Goal: Task Accomplishment & Management: Complete application form

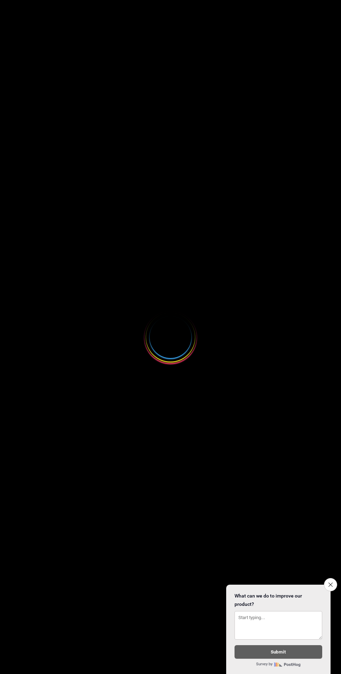
select select
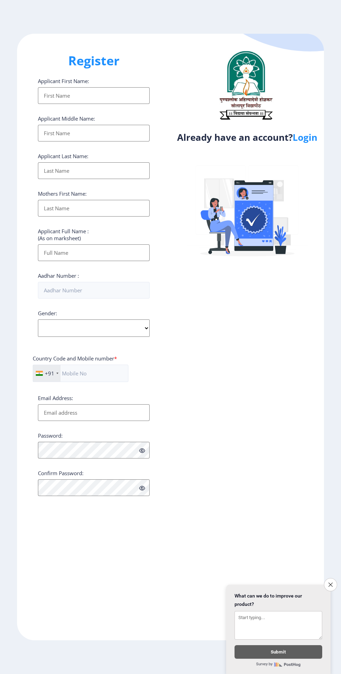
click at [66, 98] on input "Applicant First Name:" at bounding box center [94, 95] width 112 height 17
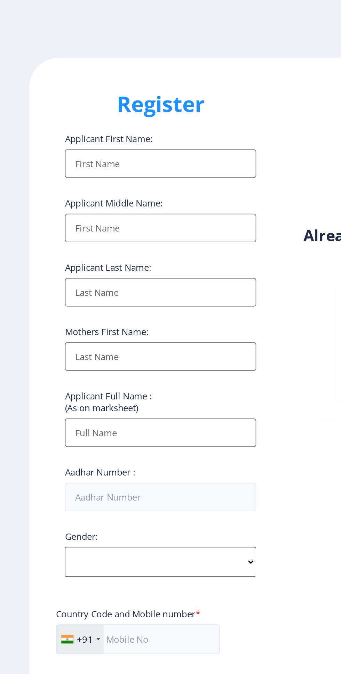
click at [60, 96] on input "Applicant First Name:" at bounding box center [94, 95] width 112 height 17
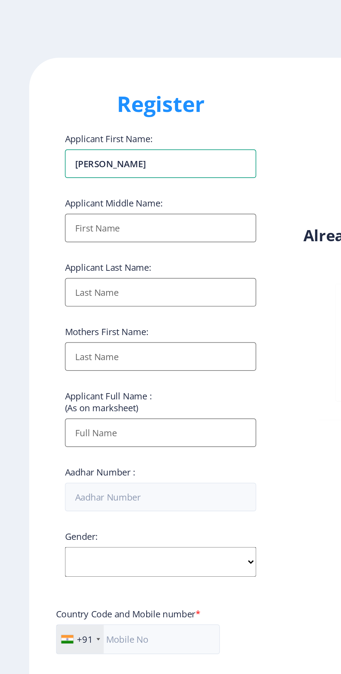
type input "[PERSON_NAME]"
click at [61, 134] on input "Applicant First Name:" at bounding box center [94, 133] width 112 height 17
click at [56, 135] on input "Applicant First Name:" at bounding box center [94, 133] width 112 height 17
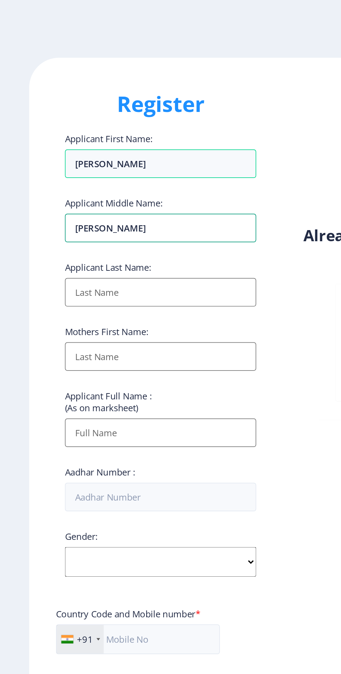
type input "[PERSON_NAME]"
click at [50, 171] on input "Applicant First Name:" at bounding box center [94, 170] width 112 height 17
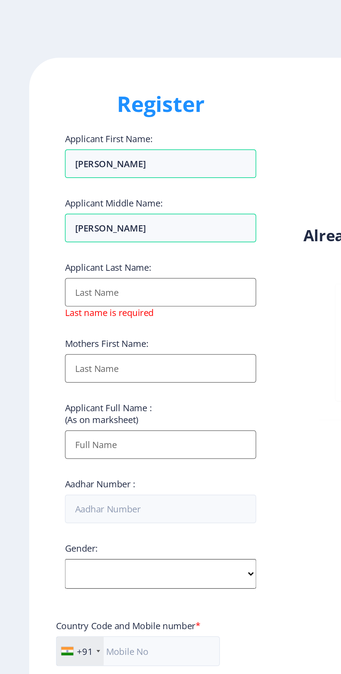
click at [59, 171] on input "Applicant First Name:" at bounding box center [94, 170] width 112 height 17
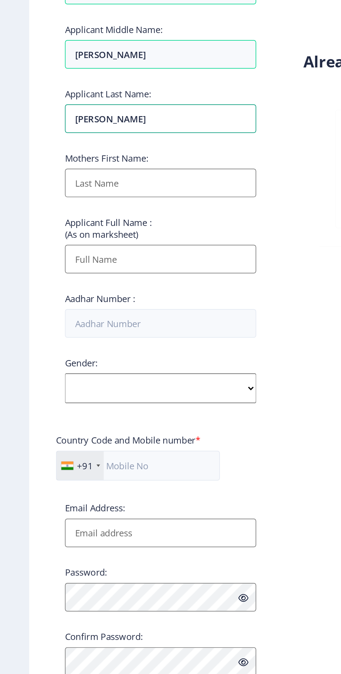
type input "[PERSON_NAME]"
click at [50, 213] on input "Applicant First Name:" at bounding box center [94, 208] width 112 height 17
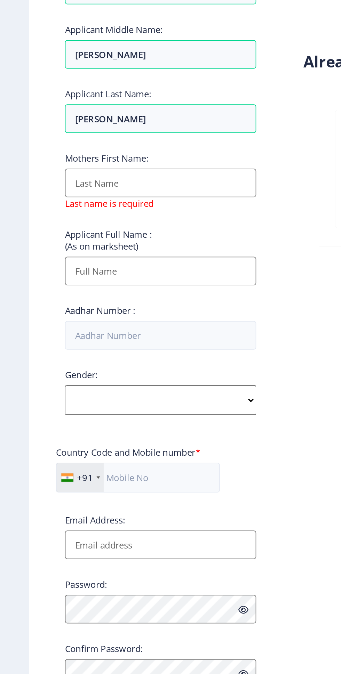
click at [52, 208] on input "Applicant First Name:" at bounding box center [94, 208] width 112 height 17
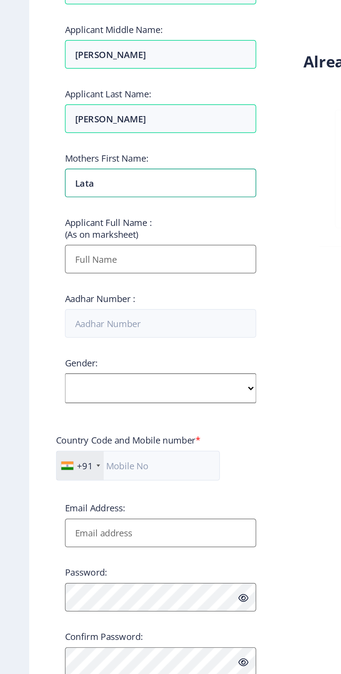
type input "Lata"
click at [54, 252] on input "Applicant First Name:" at bounding box center [94, 252] width 112 height 17
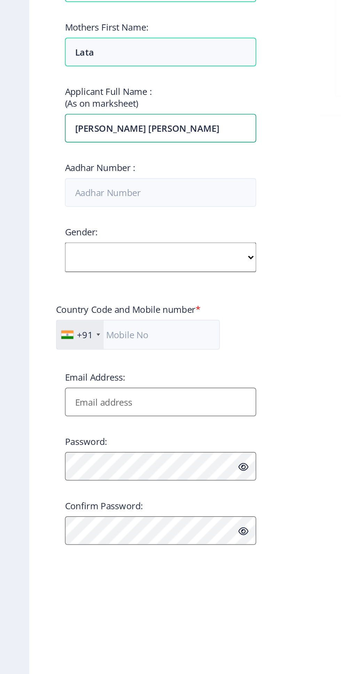
type input "[PERSON_NAME] [PERSON_NAME]"
click at [50, 295] on input "Aadhar Number :" at bounding box center [94, 290] width 112 height 17
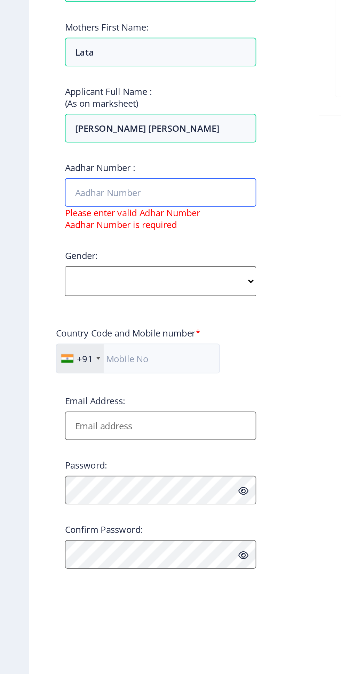
click at [49, 290] on input "Aadhar Number :" at bounding box center [94, 290] width 112 height 17
click at [69, 293] on input "4148" at bounding box center [94, 290] width 112 height 17
click at [76, 291] on input "41485495" at bounding box center [94, 290] width 112 height 17
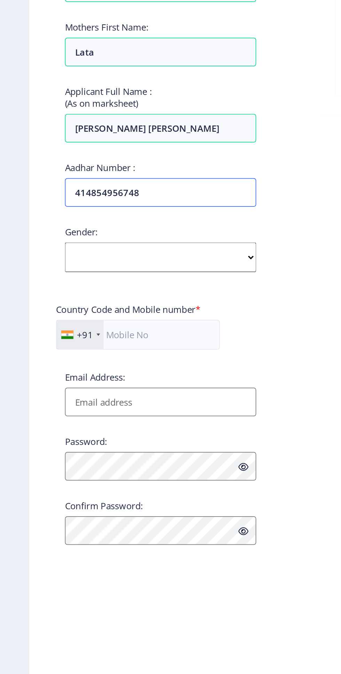
type input "414854956748"
click at [52, 325] on select "Select Gender [DEMOGRAPHIC_DATA] [DEMOGRAPHIC_DATA] Other" at bounding box center [94, 327] width 112 height 17
select select "[DEMOGRAPHIC_DATA]"
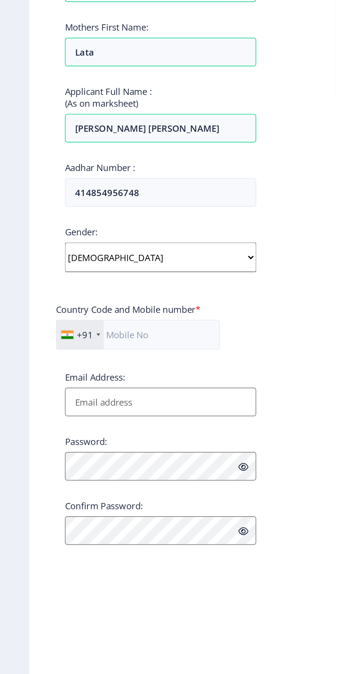
click at [38, 322] on select "Select Gender [DEMOGRAPHIC_DATA] [DEMOGRAPHIC_DATA] Other" at bounding box center [94, 327] width 112 height 17
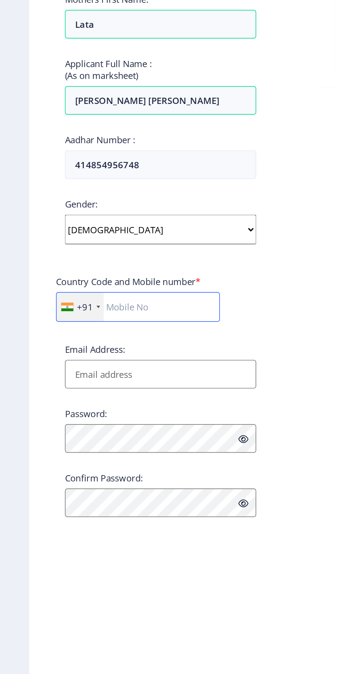
click at [72, 376] on input "text" at bounding box center [81, 373] width 96 height 17
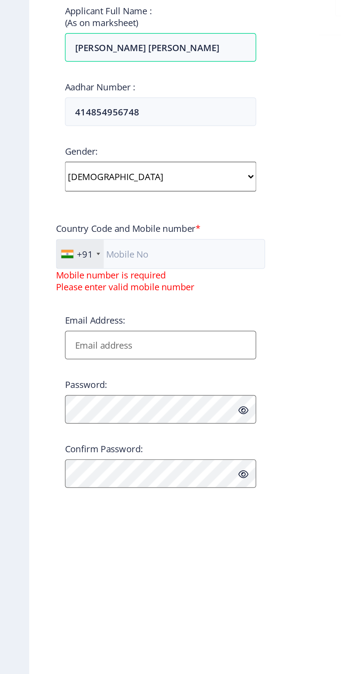
click at [52, 430] on input "Email Address:" at bounding box center [94, 426] width 112 height 17
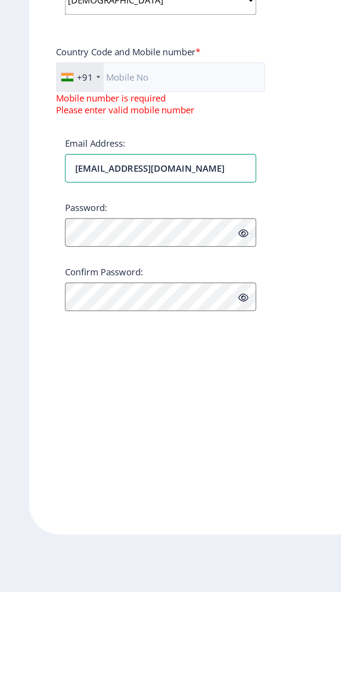
type input "[EMAIL_ADDRESS][DOMAIN_NAME]"
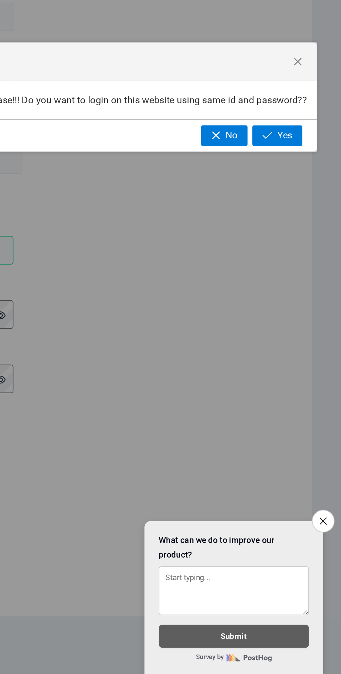
click at [222, 323] on div "Confirmation" at bounding box center [170, 316] width 312 height 23
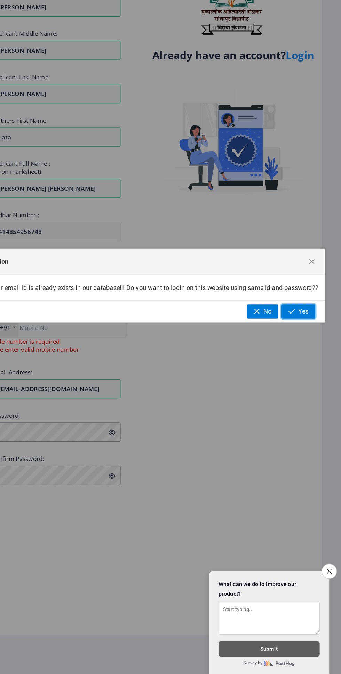
click at [309, 360] on span "Yes" at bounding box center [307, 359] width 9 height 6
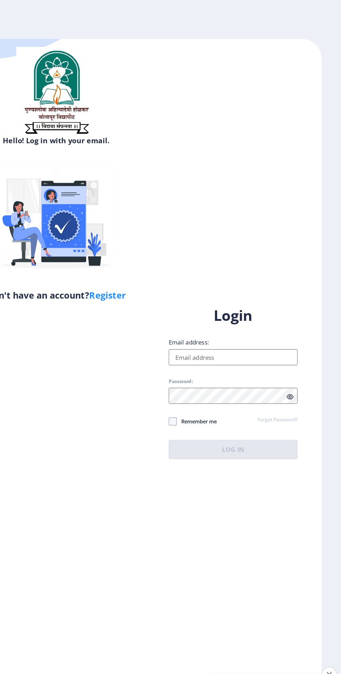
click at [253, 317] on input "Email address:" at bounding box center [247, 310] width 112 height 14
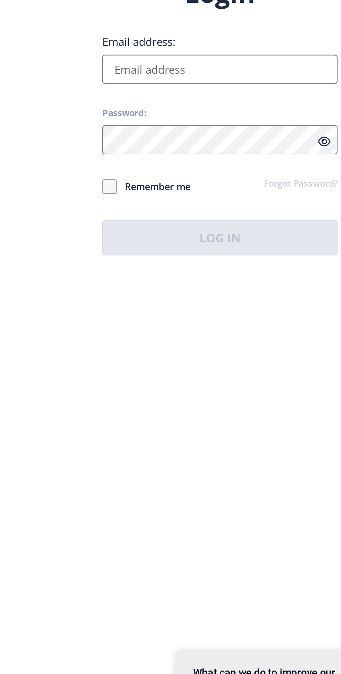
paste input "[EMAIL_ADDRESS][DOMAIN_NAME]"
type input "[EMAIL_ADDRESS][DOMAIN_NAME]"
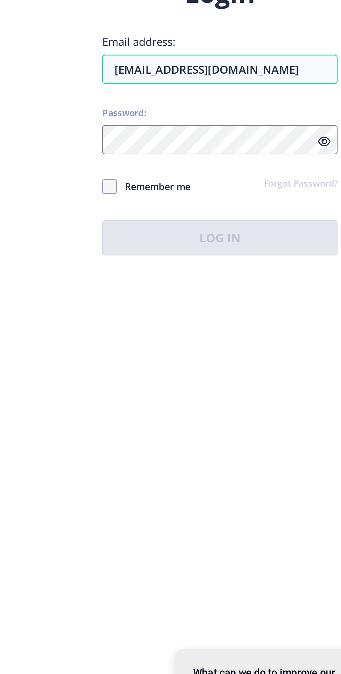
click at [281, 367] on link "Forgot Password?" at bounding box center [285, 364] width 35 height 6
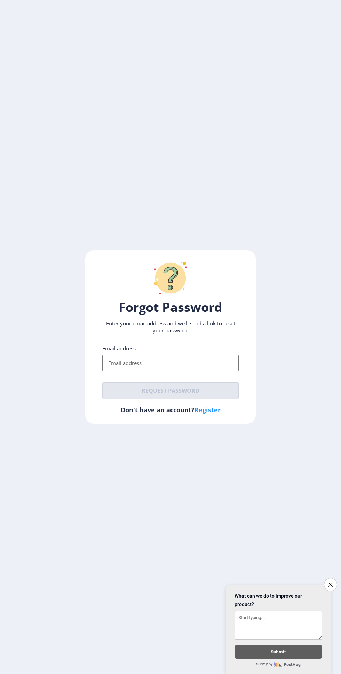
scroll to position [13, 0]
click at [112, 371] on input "Email address:" at bounding box center [170, 363] width 136 height 17
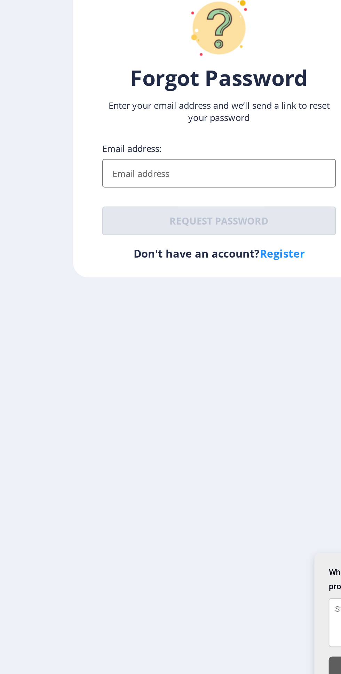
paste input "[EMAIL_ADDRESS][DOMAIN_NAME]"
type input "[EMAIL_ADDRESS][DOMAIN_NAME]"
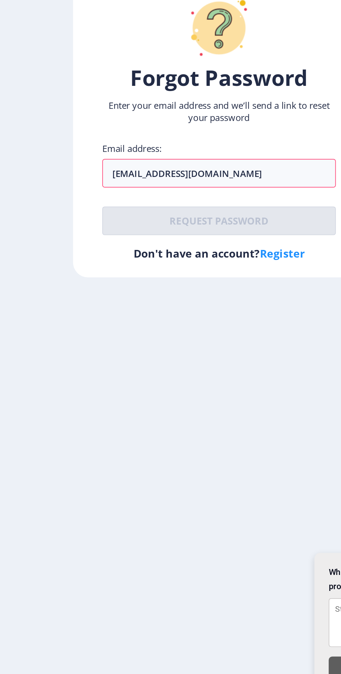
click at [121, 399] on div "Email address: [EMAIL_ADDRESS][DOMAIN_NAME] Request password" at bounding box center [170, 372] width 136 height 54
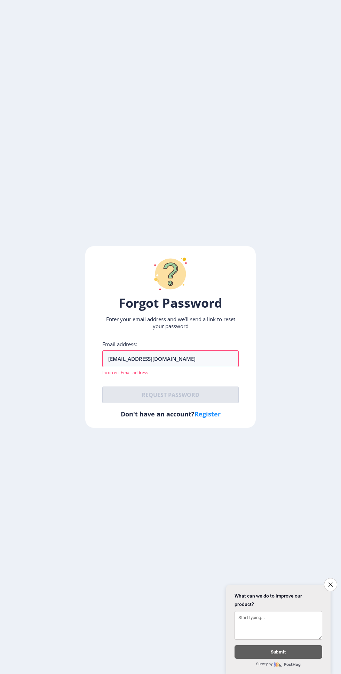
scroll to position [3, 0]
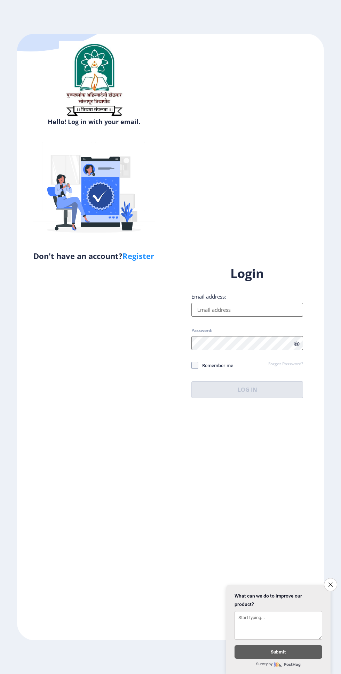
click at [296, 367] on link "Forgot Password?" at bounding box center [285, 364] width 35 height 6
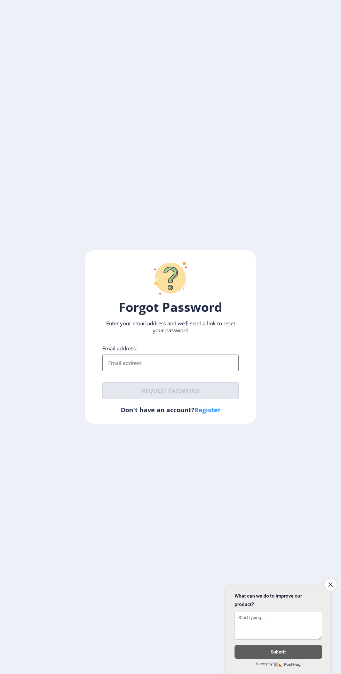
click at [124, 371] on input "Email address:" at bounding box center [170, 363] width 136 height 17
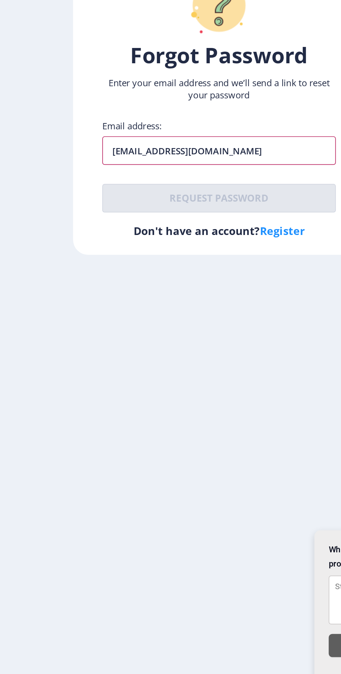
click at [109, 371] on input "[EMAIL_ADDRESS][DOMAIN_NAME]" at bounding box center [170, 363] width 136 height 17
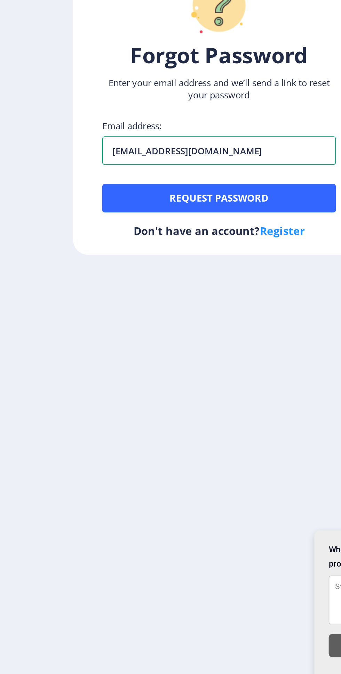
type input "[EMAIL_ADDRESS][DOMAIN_NAME]"
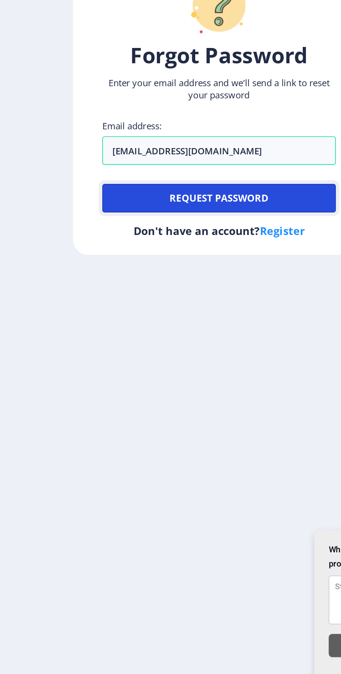
click at [121, 399] on button "Request password" at bounding box center [170, 390] width 136 height 17
